Goal: Task Accomplishment & Management: Use online tool/utility

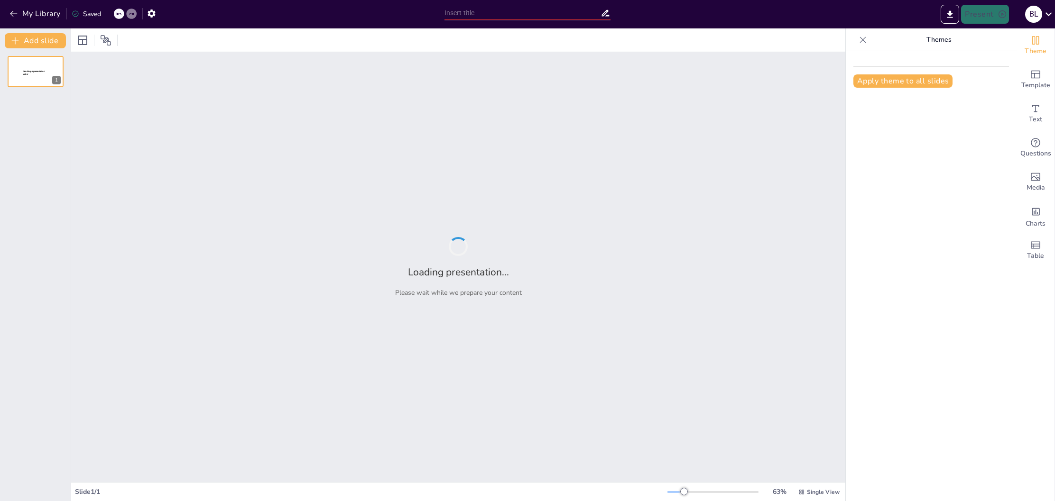
type input "Imported 飞象人工智能课程体系.pptx"
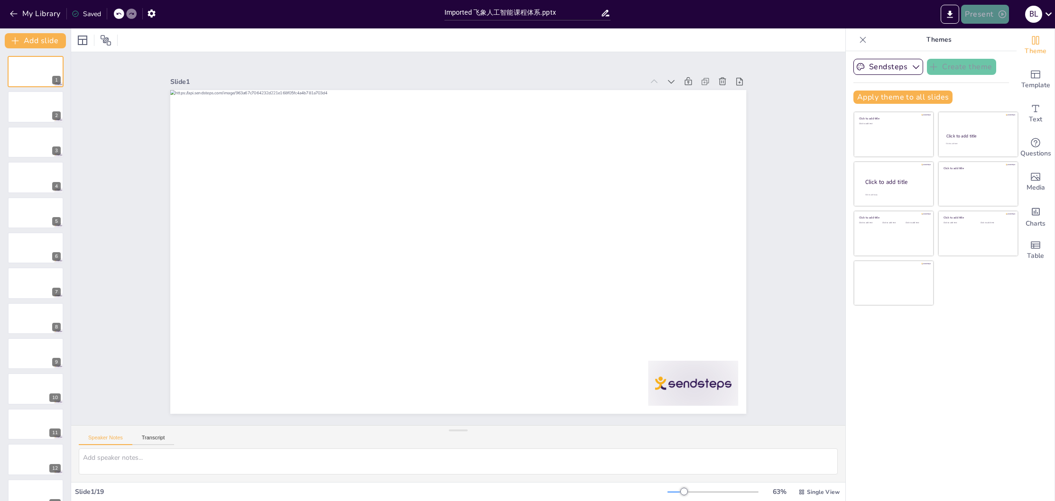
click at [998, 12] on icon "button" at bounding box center [1002, 13] width 9 height 9
click at [982, 35] on font "预览演示" at bounding box center [982, 35] width 25 height 7
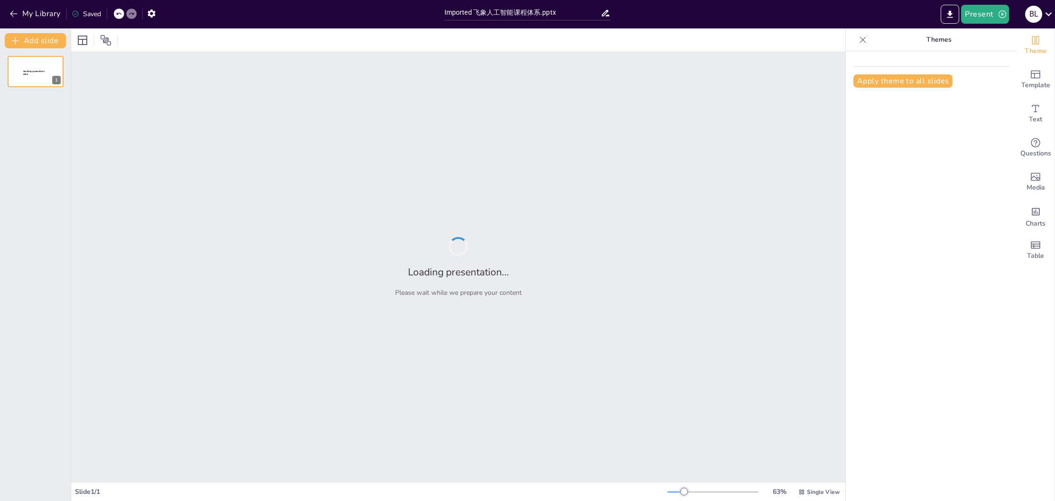
type input "Imported 飞象人工智能课程体系.pptx"
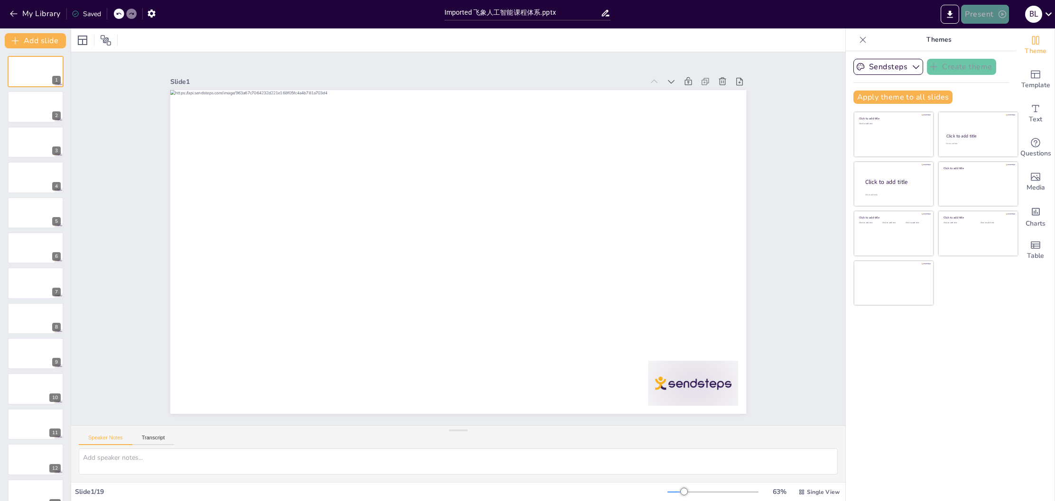
click at [979, 11] on button "Present" at bounding box center [984, 14] width 47 height 19
click at [984, 59] on font "播放演示" at bounding box center [982, 58] width 25 height 7
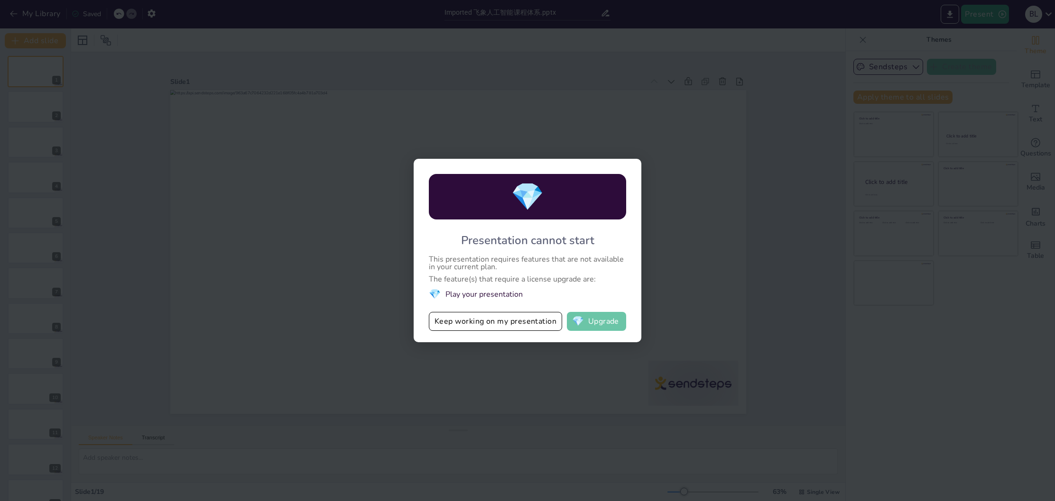
click at [588, 322] on button "💎 Upgrade" at bounding box center [596, 321] width 59 height 19
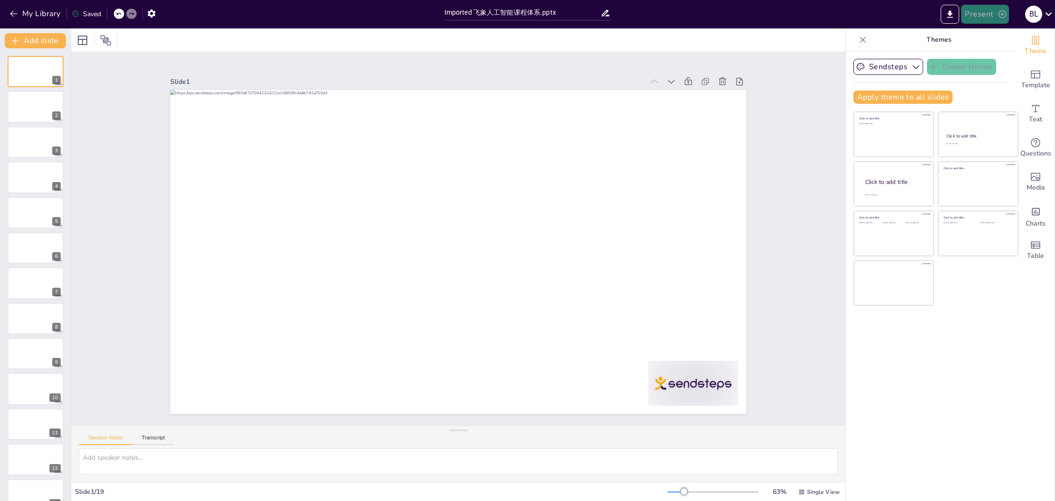
click at [989, 16] on button "Present" at bounding box center [984, 14] width 47 height 19
click at [988, 56] on font "播放演示" at bounding box center [982, 58] width 25 height 7
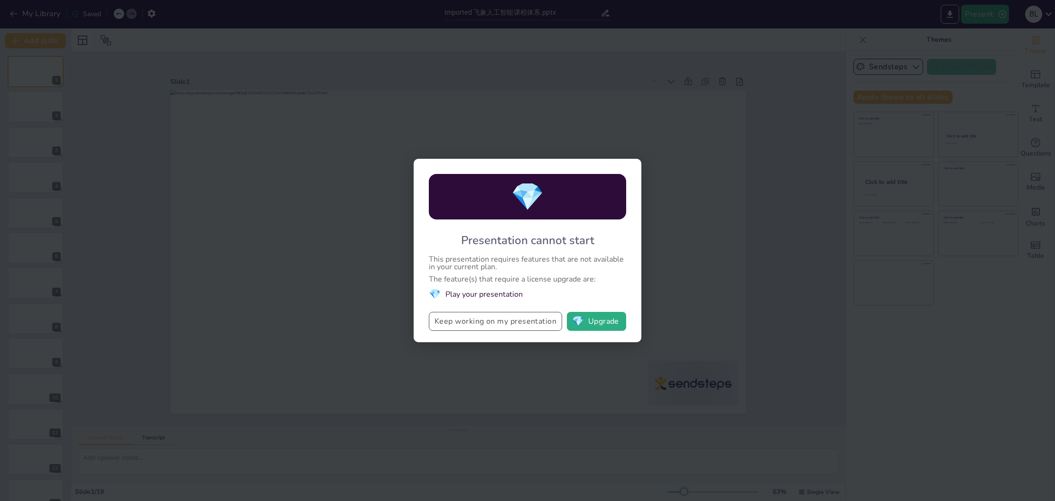
click at [517, 319] on button "Keep working on my presentation" at bounding box center [495, 321] width 133 height 19
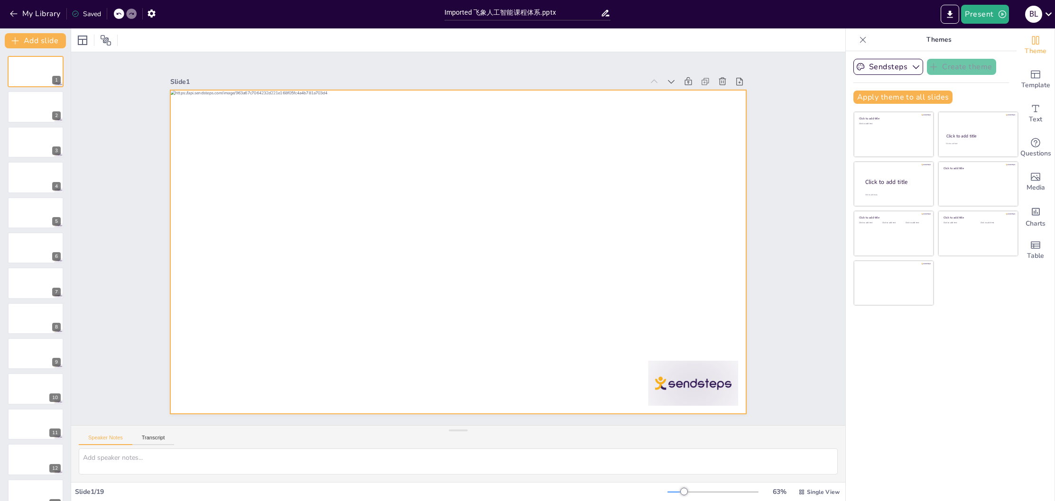
click at [471, 218] on div at bounding box center [458, 252] width 576 height 324
click at [949, 18] on icon "Export to PowerPoint" at bounding box center [950, 14] width 10 height 10
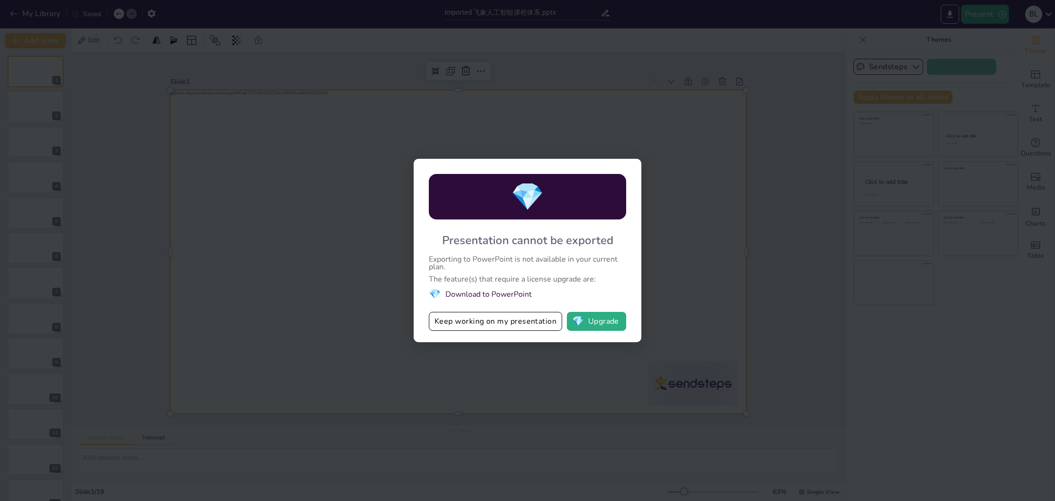
click at [660, 292] on div "💎 Presentation cannot be exported Exporting to PowerPoint is not available in y…" at bounding box center [527, 250] width 1055 height 501
drag, startPoint x: 676, startPoint y: 193, endPoint x: 617, endPoint y: 234, distance: 71.8
click at [670, 194] on div "💎 Presentation cannot be exported Exporting to PowerPoint is not available in y…" at bounding box center [527, 250] width 1055 height 501
click at [519, 318] on button "Keep working on my presentation" at bounding box center [495, 321] width 133 height 19
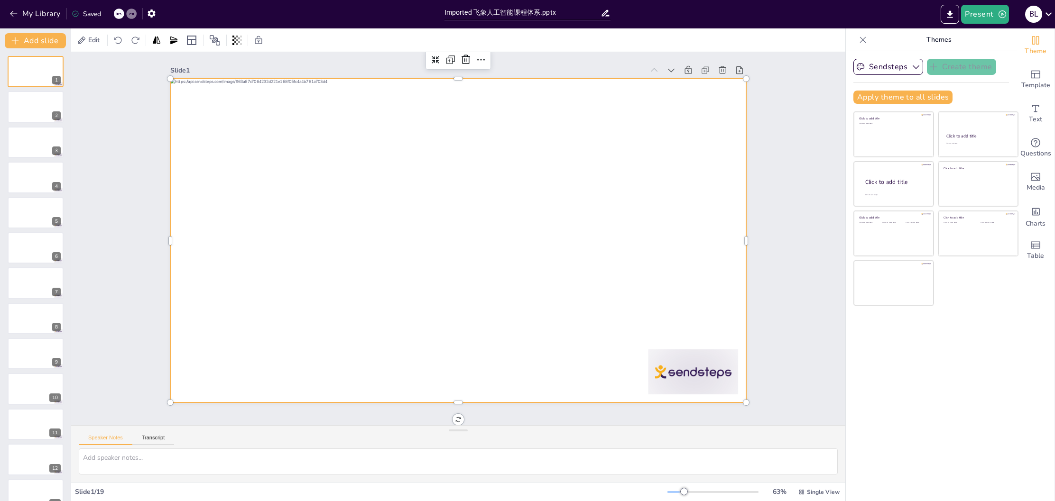
click at [157, 434] on div "Speaker Notes Transcript" at bounding box center [126, 439] width 95 height 12
click at [149, 438] on button "Transcript" at bounding box center [153, 440] width 42 height 10
click at [121, 440] on button "Speaker Notes" at bounding box center [106, 440] width 54 height 10
click at [27, 97] on div at bounding box center [35, 107] width 57 height 32
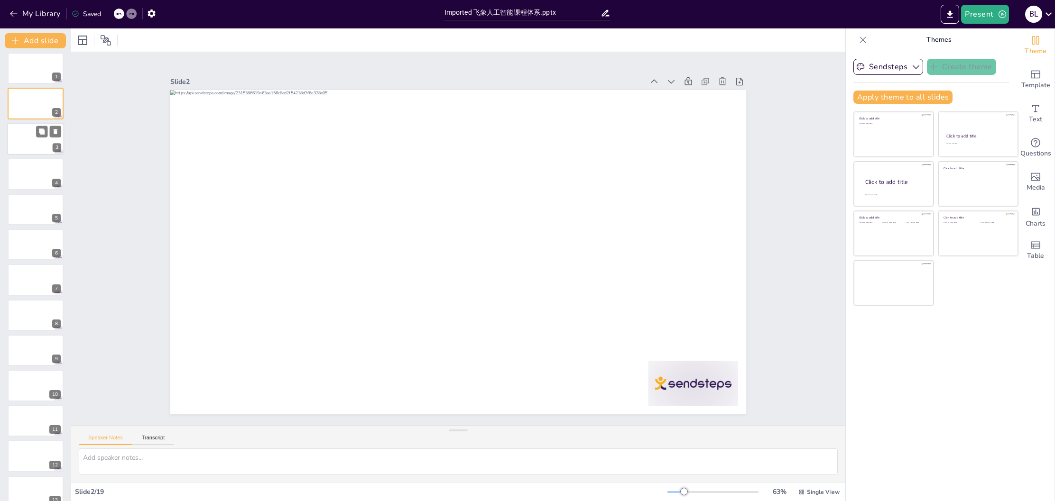
scroll to position [4, 0]
click at [22, 123] on div at bounding box center [35, 138] width 57 height 32
click at [26, 86] on div at bounding box center [35, 72] width 57 height 32
click at [1045, 13] on icon at bounding box center [1048, 14] width 7 height 4
